Goal: Navigation & Orientation: Find specific page/section

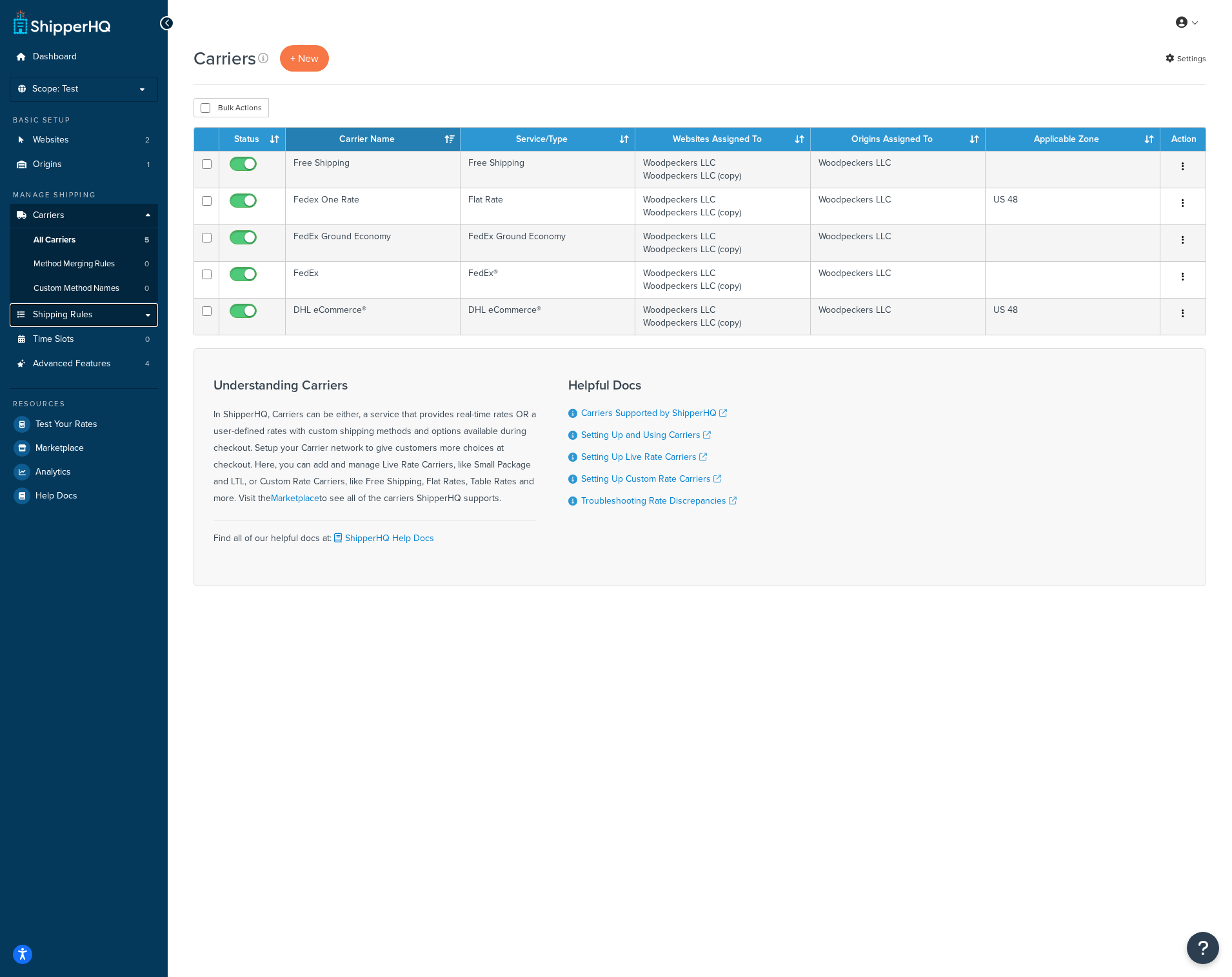
click at [63, 310] on span "Shipping Rules" at bounding box center [63, 315] width 60 height 11
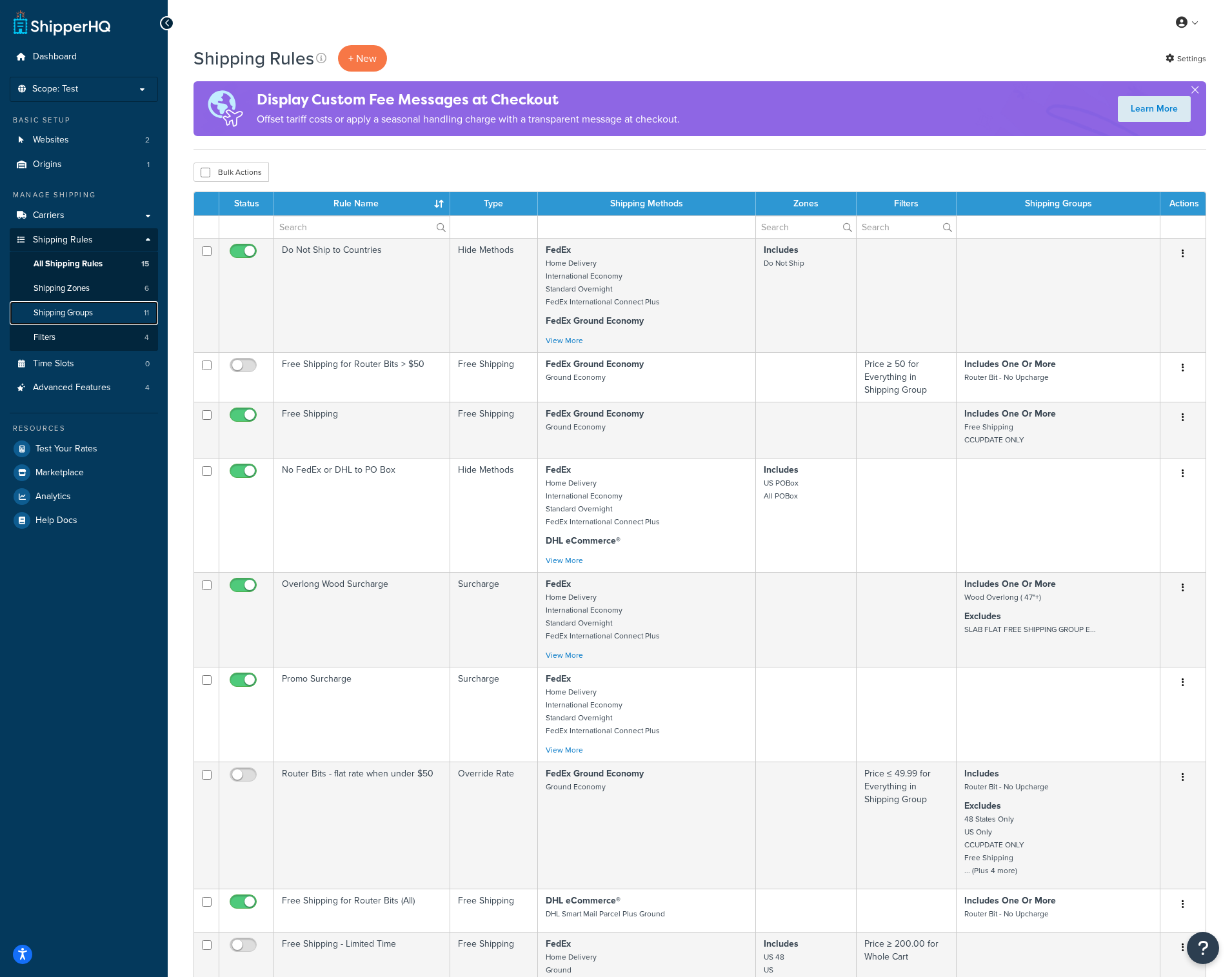
click at [76, 313] on span "Shipping Groups" at bounding box center [63, 313] width 59 height 11
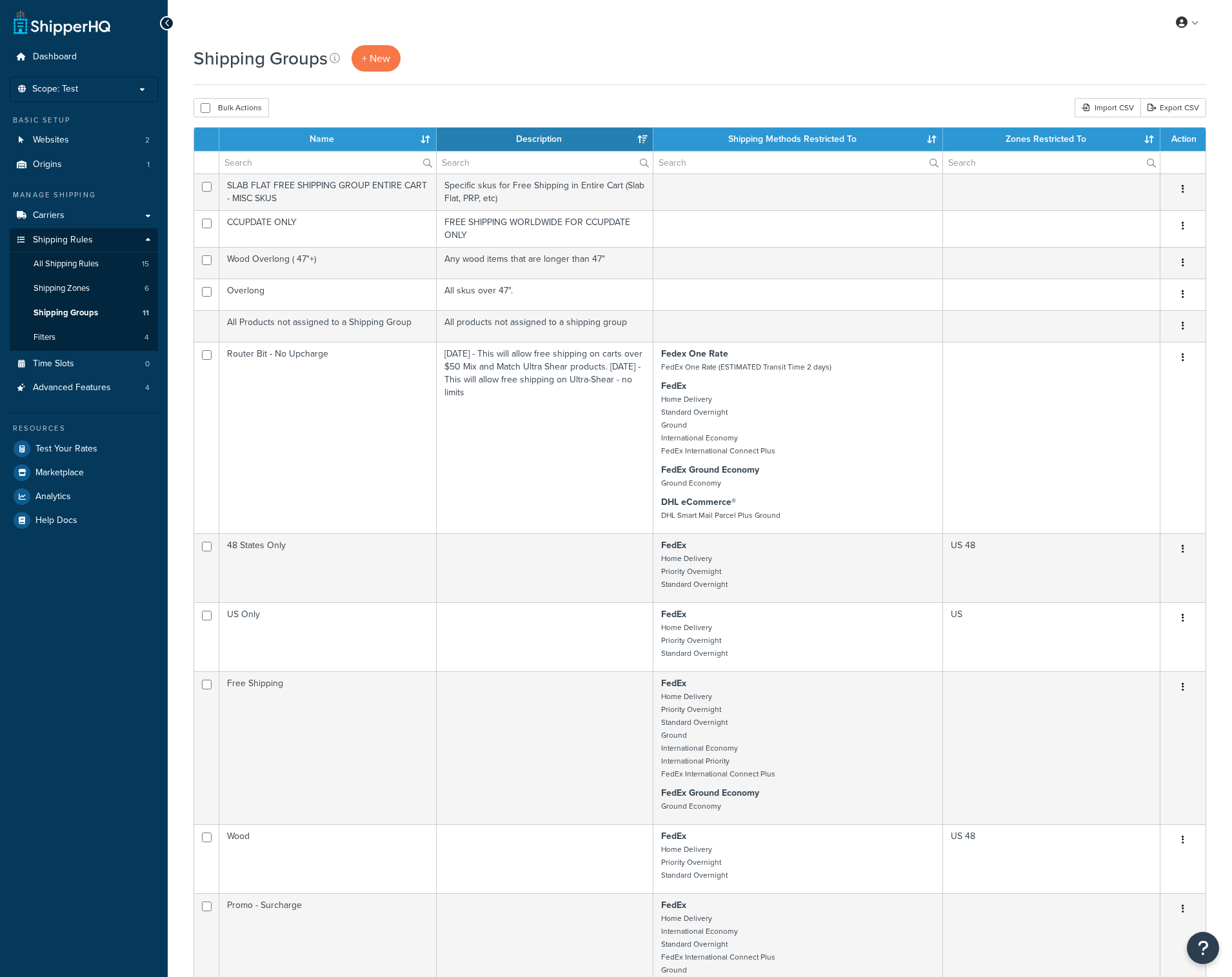
select select "15"
